Goal: Task Accomplishment & Management: Use online tool/utility

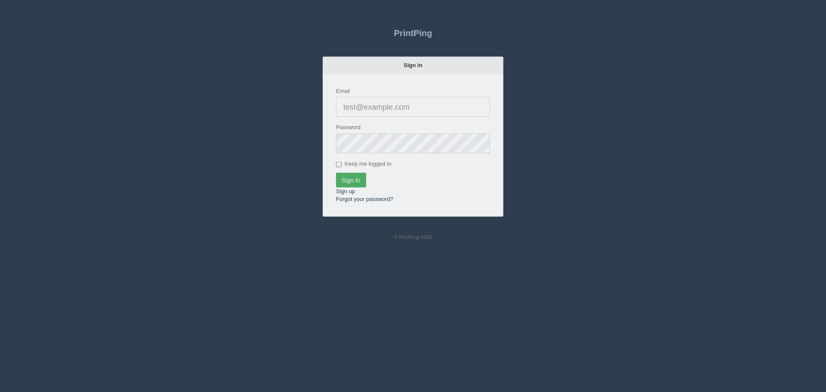
type input "[PERSON_NAME][EMAIL_ADDRESS][DOMAIN_NAME]"
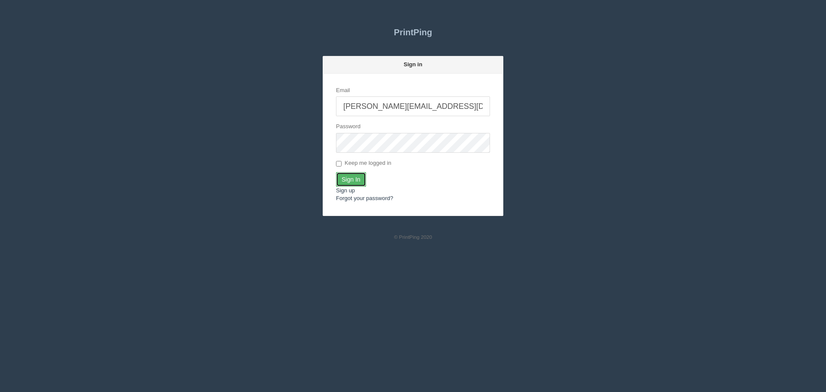
click at [340, 175] on input "Sign In" at bounding box center [351, 179] width 30 height 15
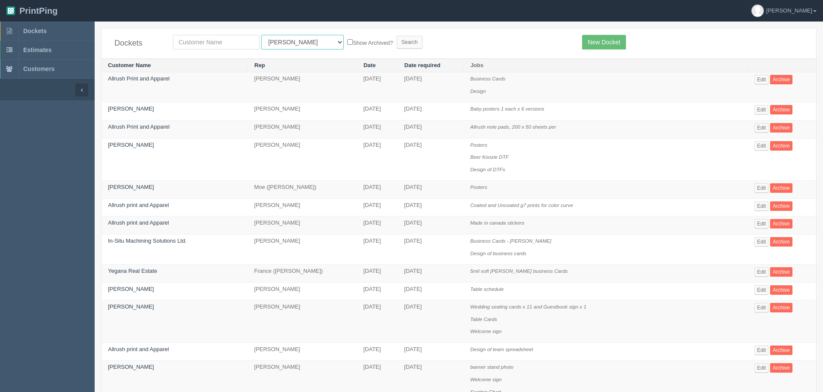
click at [286, 41] on select "All Users Ali Ali Test 1 Aly Amy Ankit Arif Brandon Dan France Greg Jim Mark Ma…" at bounding box center [302, 42] width 83 height 15
select select "14"
click at [261, 35] on select "All Users Ali Ali Test 1 Aly Amy Ankit Arif Brandon Dan France Greg Jim Mark Ma…" at bounding box center [302, 42] width 83 height 15
click at [213, 46] on input "text" at bounding box center [216, 42] width 87 height 15
type input "canadian"
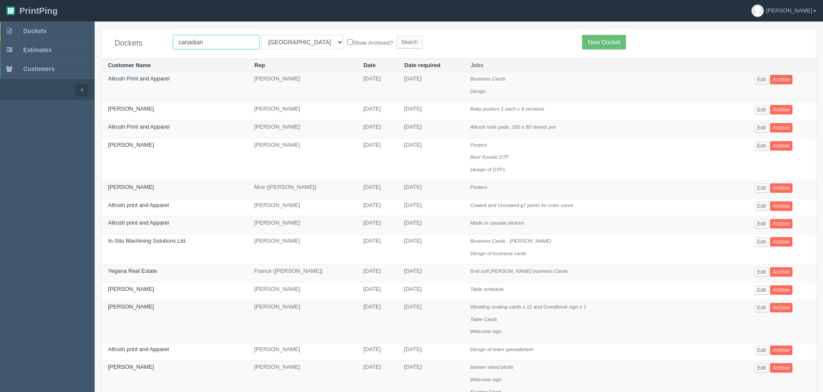
click at [397, 36] on input "Search" at bounding box center [410, 42] width 26 height 13
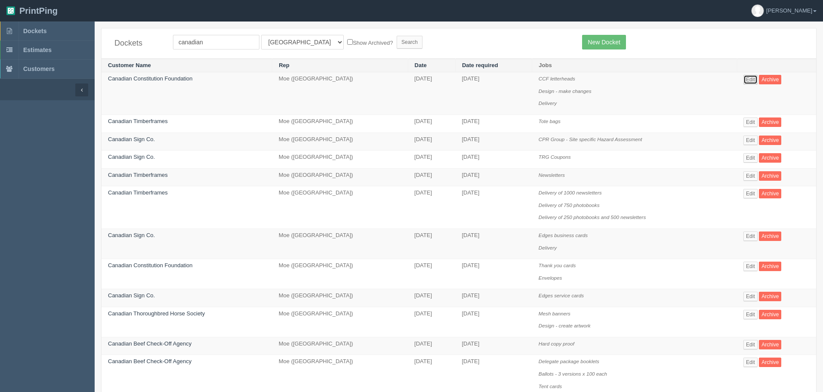
click at [747, 76] on link "Edit" at bounding box center [751, 79] width 14 height 9
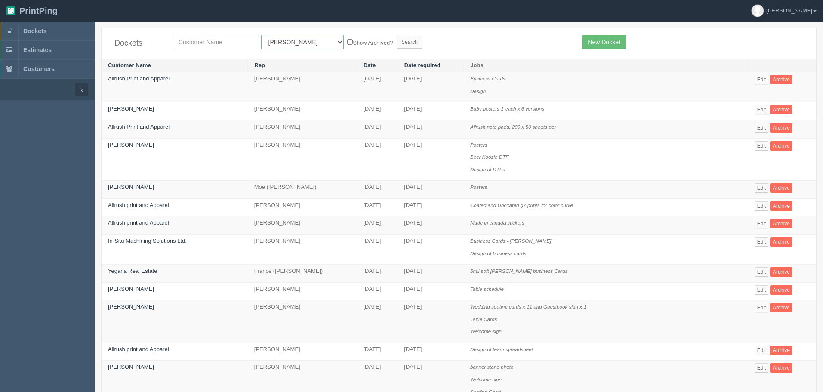
click at [265, 41] on select "All Users Ali Ali Test 1 Aly Amy Ankit Arif Brandon Dan France Greg Jim Mark Ma…" at bounding box center [302, 42] width 83 height 15
select select "1"
click at [261, 35] on select "All Users Ali Ali Test 1 Aly Amy Ankit Arif Brandon Dan France Greg Jim Mark Ma…" at bounding box center [302, 42] width 83 height 15
click at [220, 45] on input "text" at bounding box center [216, 42] width 87 height 15
type input "mobil"
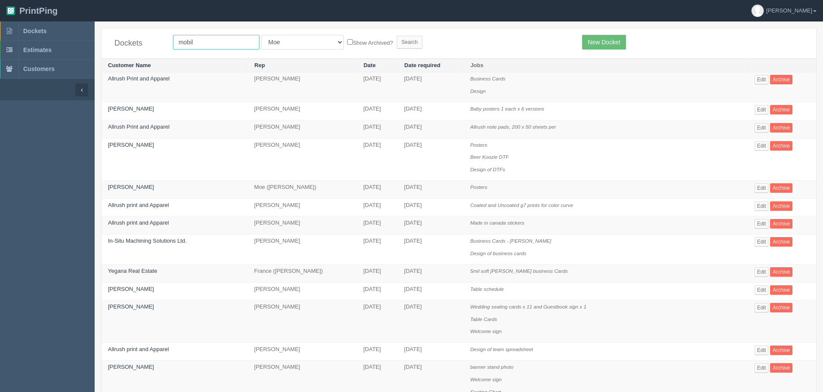
click at [397, 36] on input "Search" at bounding box center [410, 42] width 26 height 13
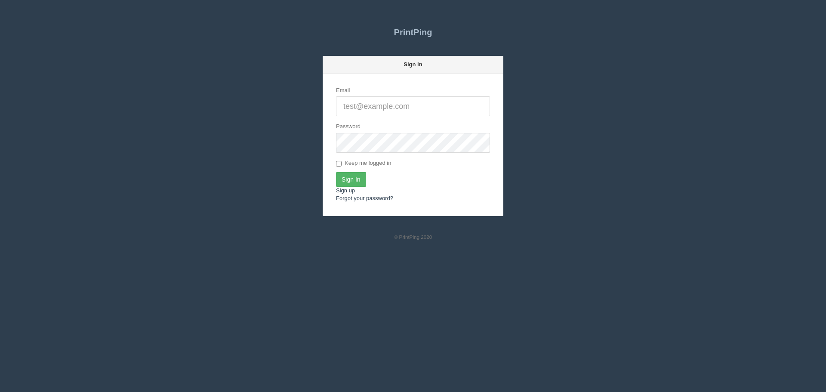
type input "[PERSON_NAME][EMAIL_ADDRESS][DOMAIN_NAME]"
click at [360, 177] on input "Sign In" at bounding box center [351, 179] width 30 height 15
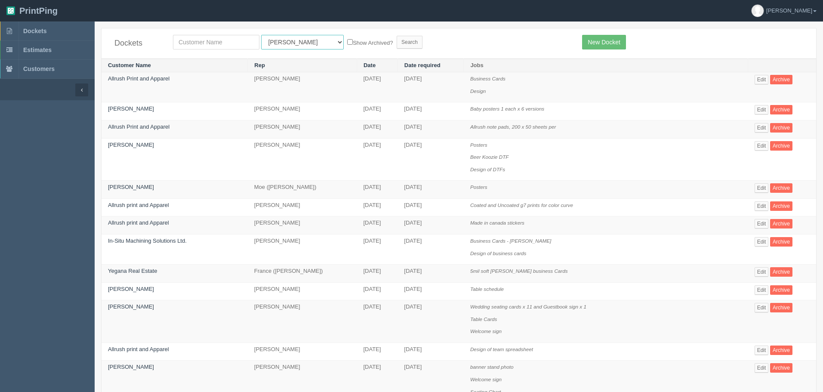
click at [284, 39] on select "All Users Ali Ali Test 1 Aly Amy Ankit Arif Brandon Dan France Greg Jim Mark Ma…" at bounding box center [302, 42] width 83 height 15
select select "11"
click at [261, 35] on select "All Users Ali Ali Test 1 Aly Amy Ankit Arif Brandon Dan France Greg Jim Mark Ma…" at bounding box center [302, 42] width 83 height 15
click at [242, 47] on input "text" at bounding box center [216, 42] width 87 height 15
type input "mobil"
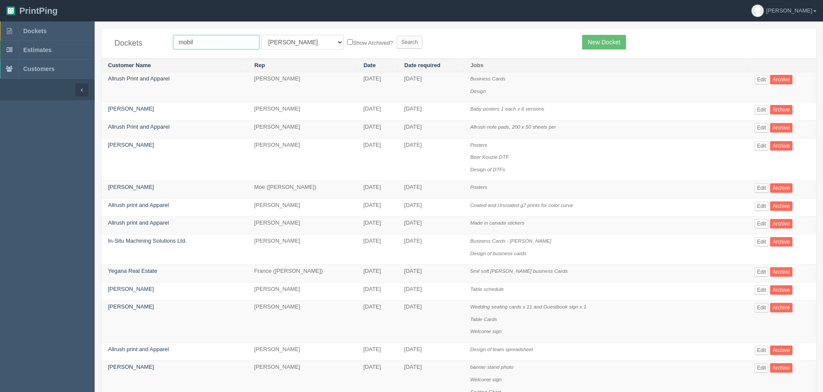
click at [397, 36] on input "Search" at bounding box center [410, 42] width 26 height 13
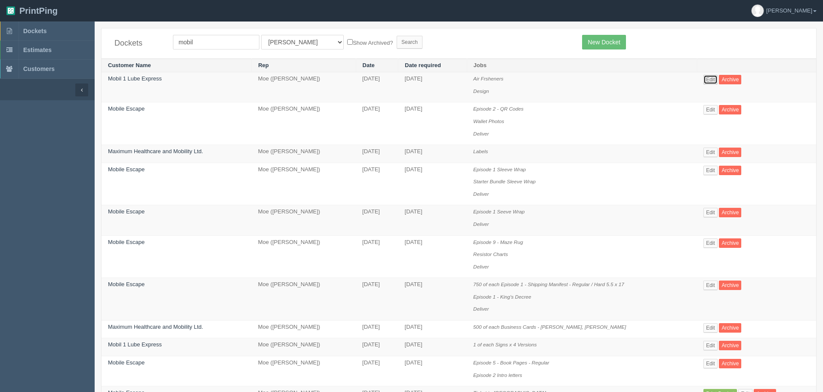
click at [714, 77] on link "Edit" at bounding box center [711, 79] width 14 height 9
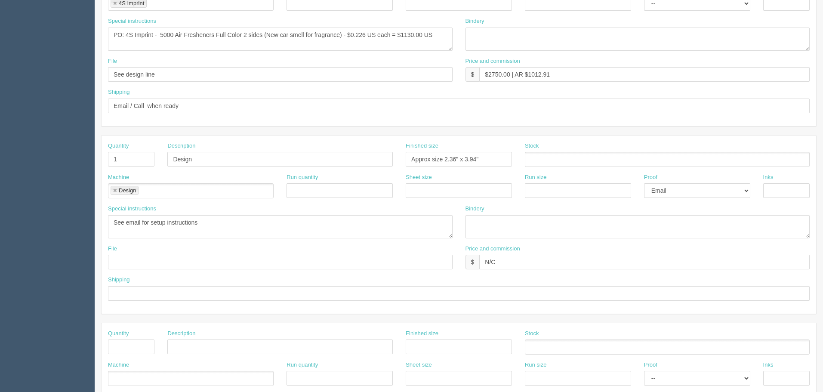
scroll to position [45, 0]
